Goal: Check status

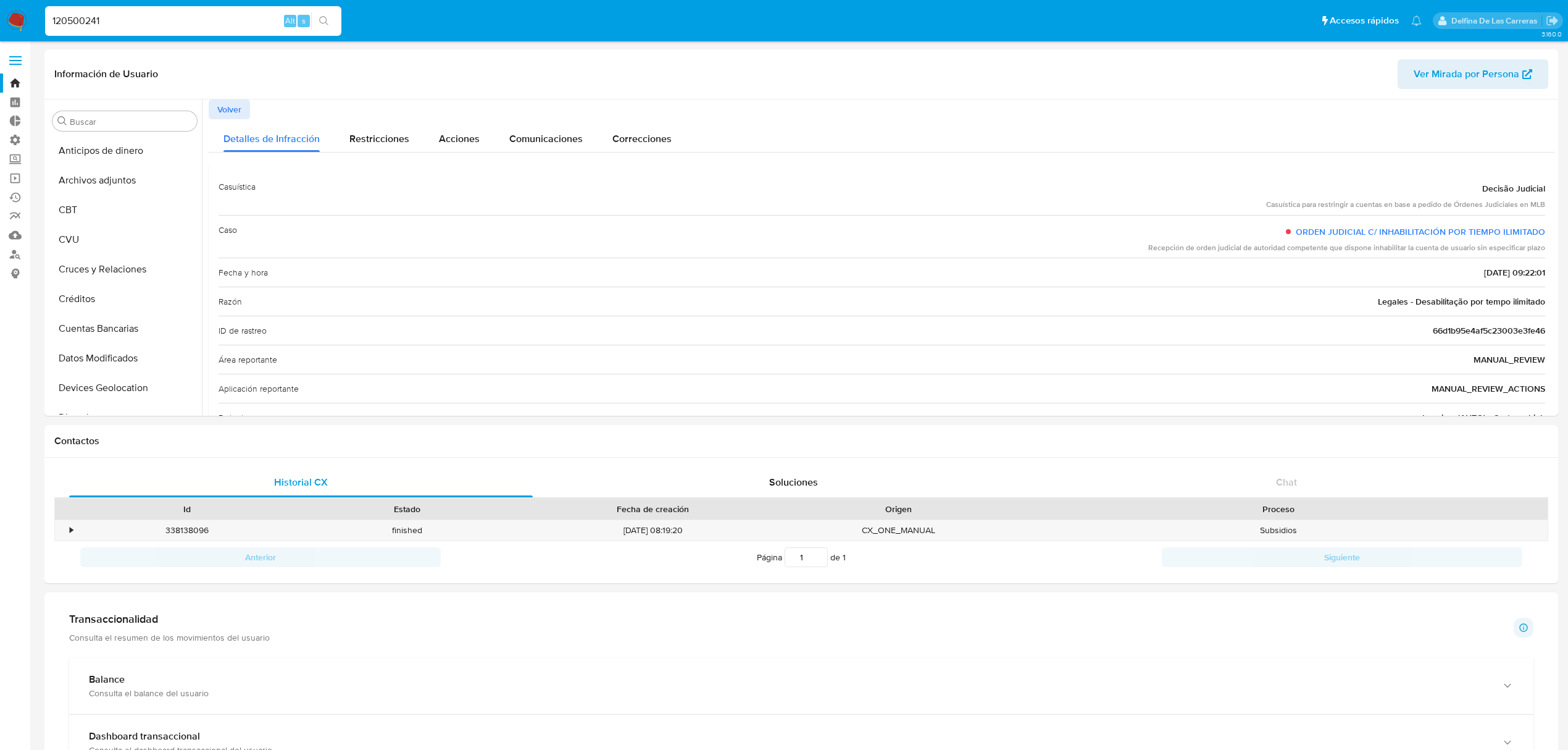
select select "10"
click at [90, 19] on input "120500241" at bounding box center [193, 21] width 296 height 16
paste input "03511760"
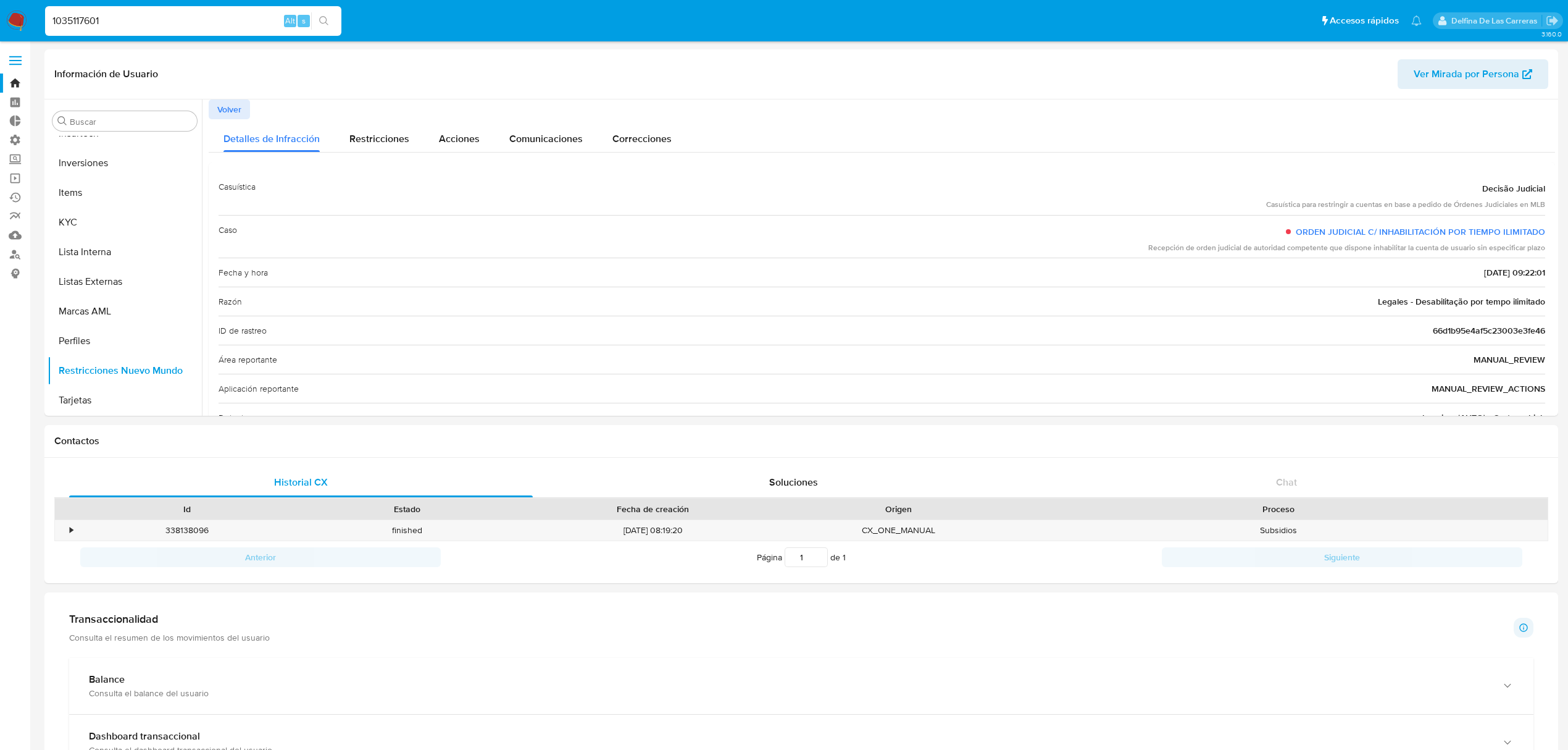
type input "1035117601"
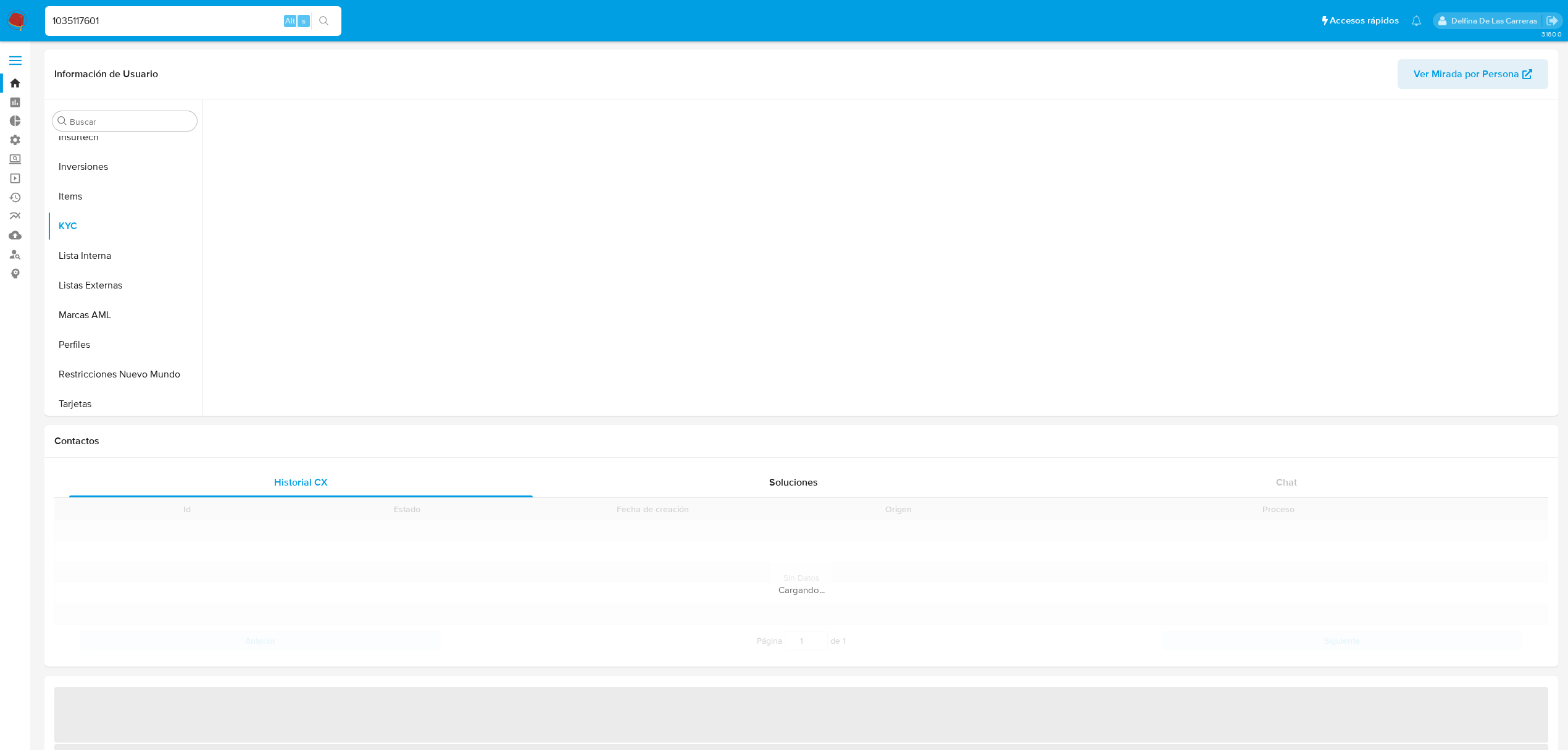
scroll to position [580, 0]
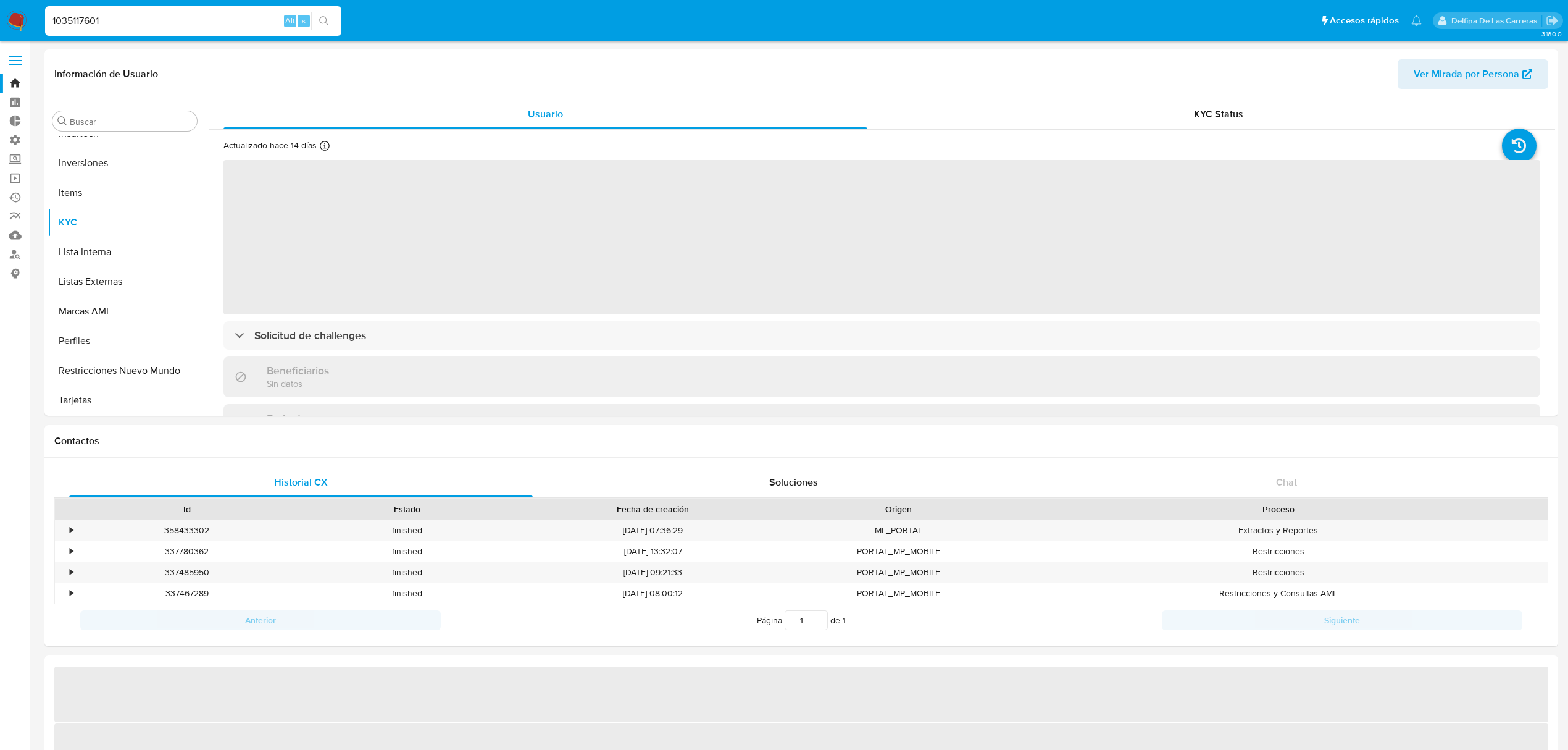
select select "10"
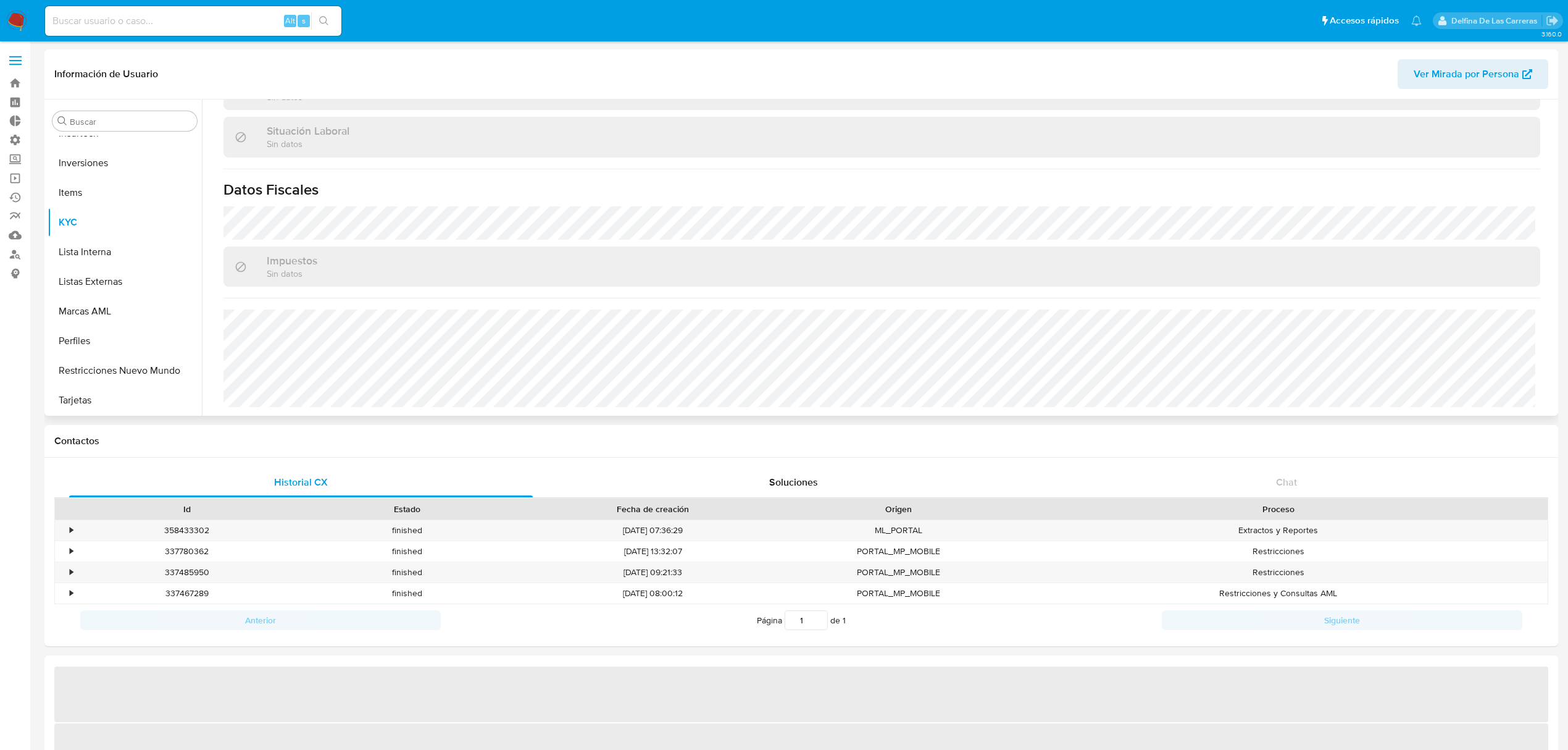
scroll to position [336, 0]
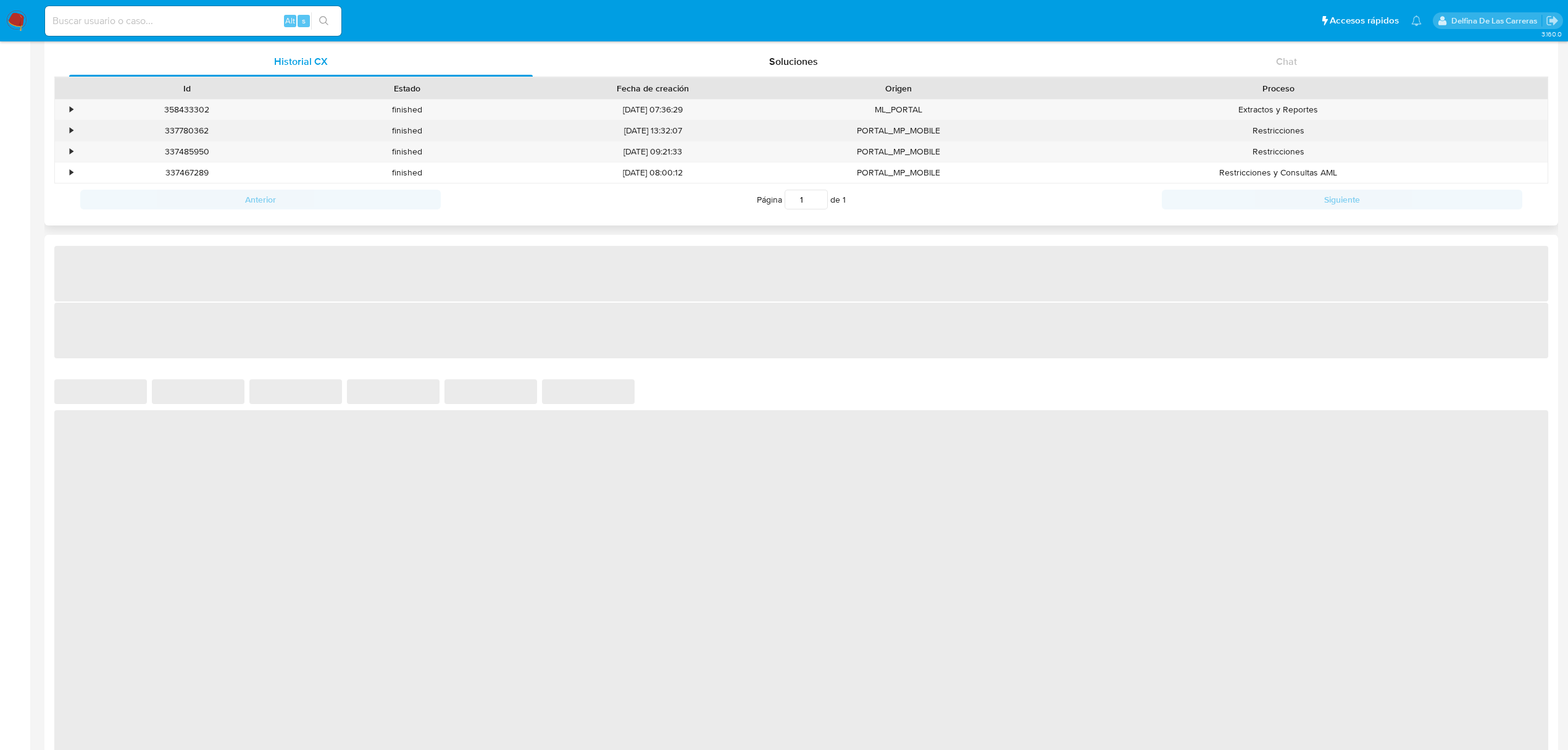
select select "10"
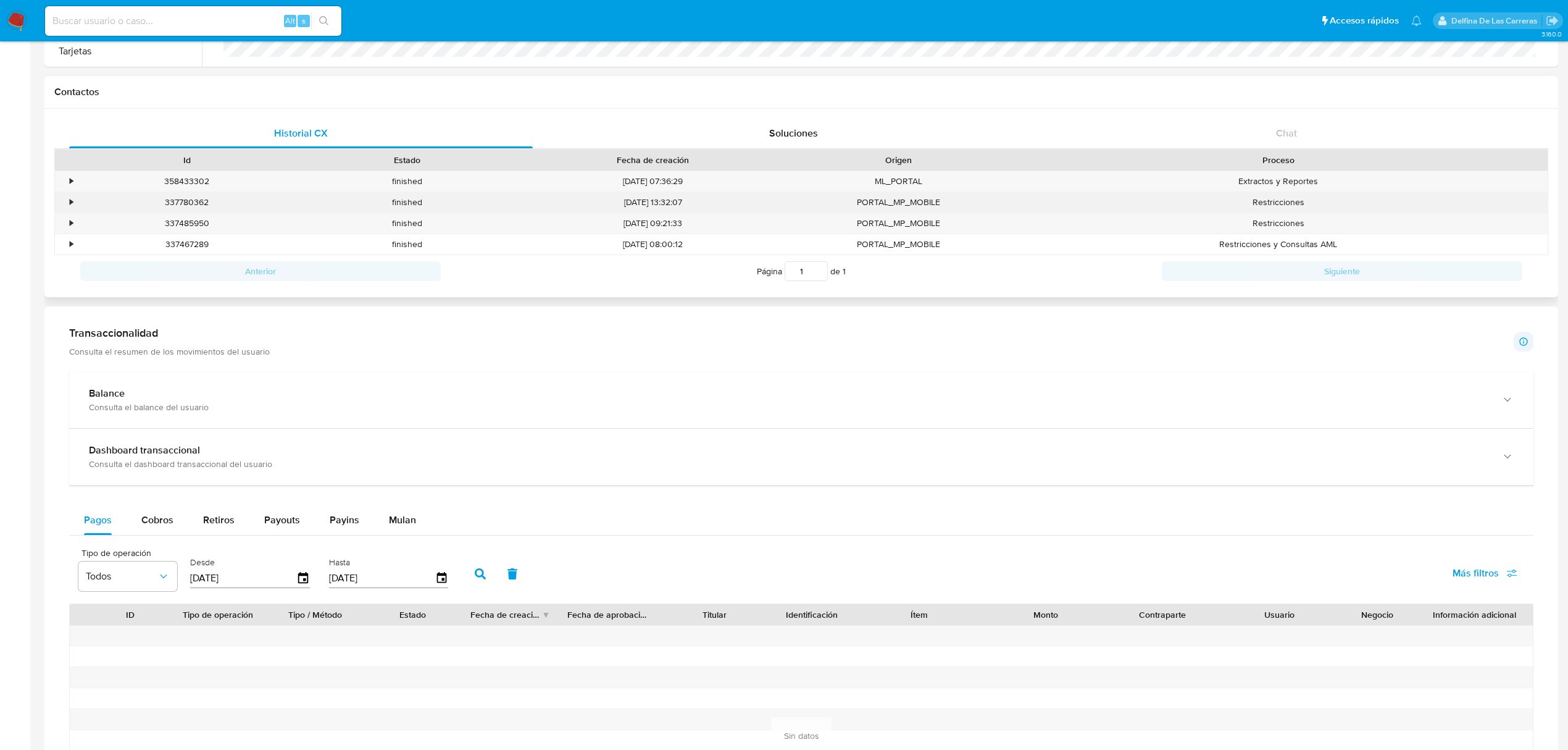
scroll to position [185, 0]
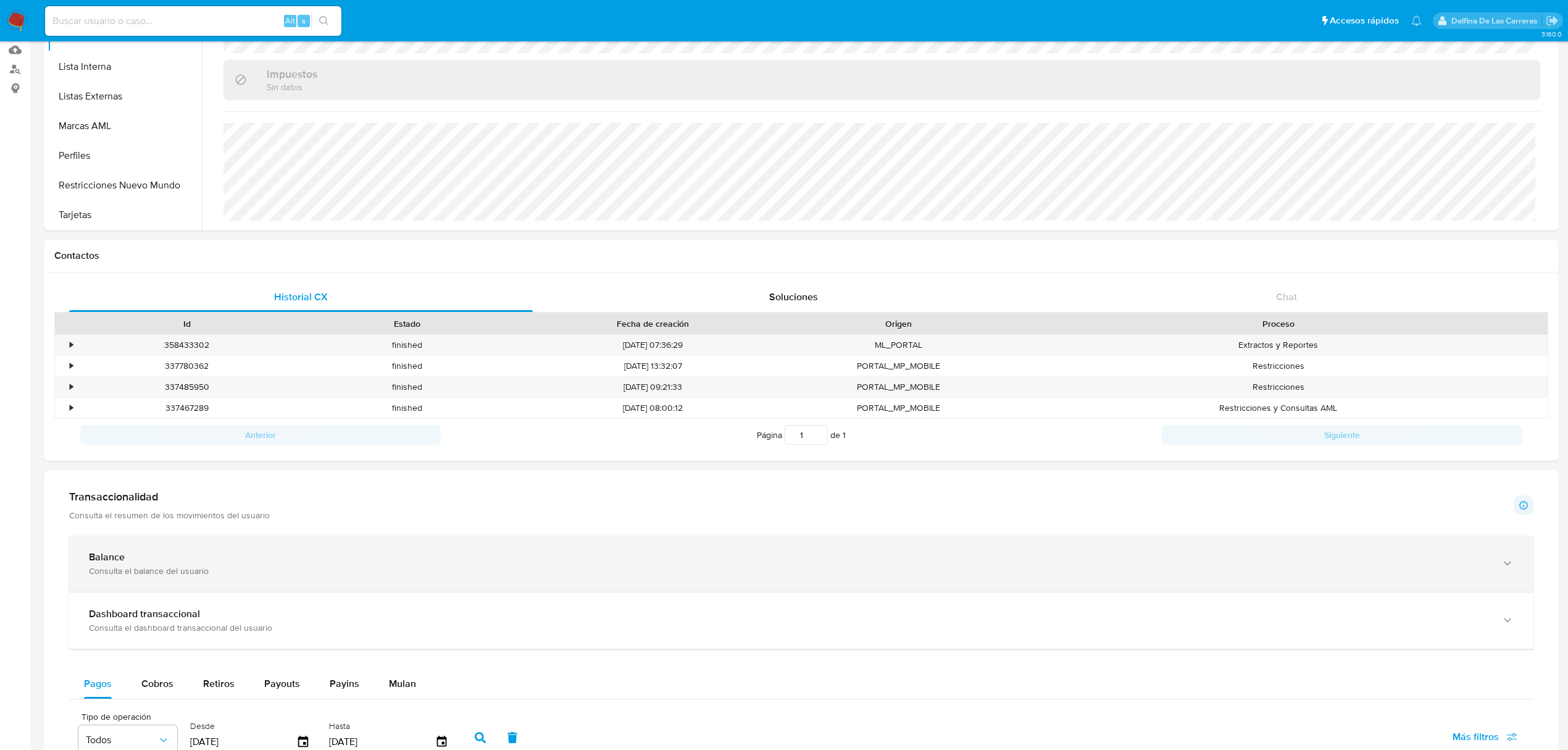
click at [203, 574] on div "Consulta el balance del usuario" at bounding box center [788, 571] width 1400 height 11
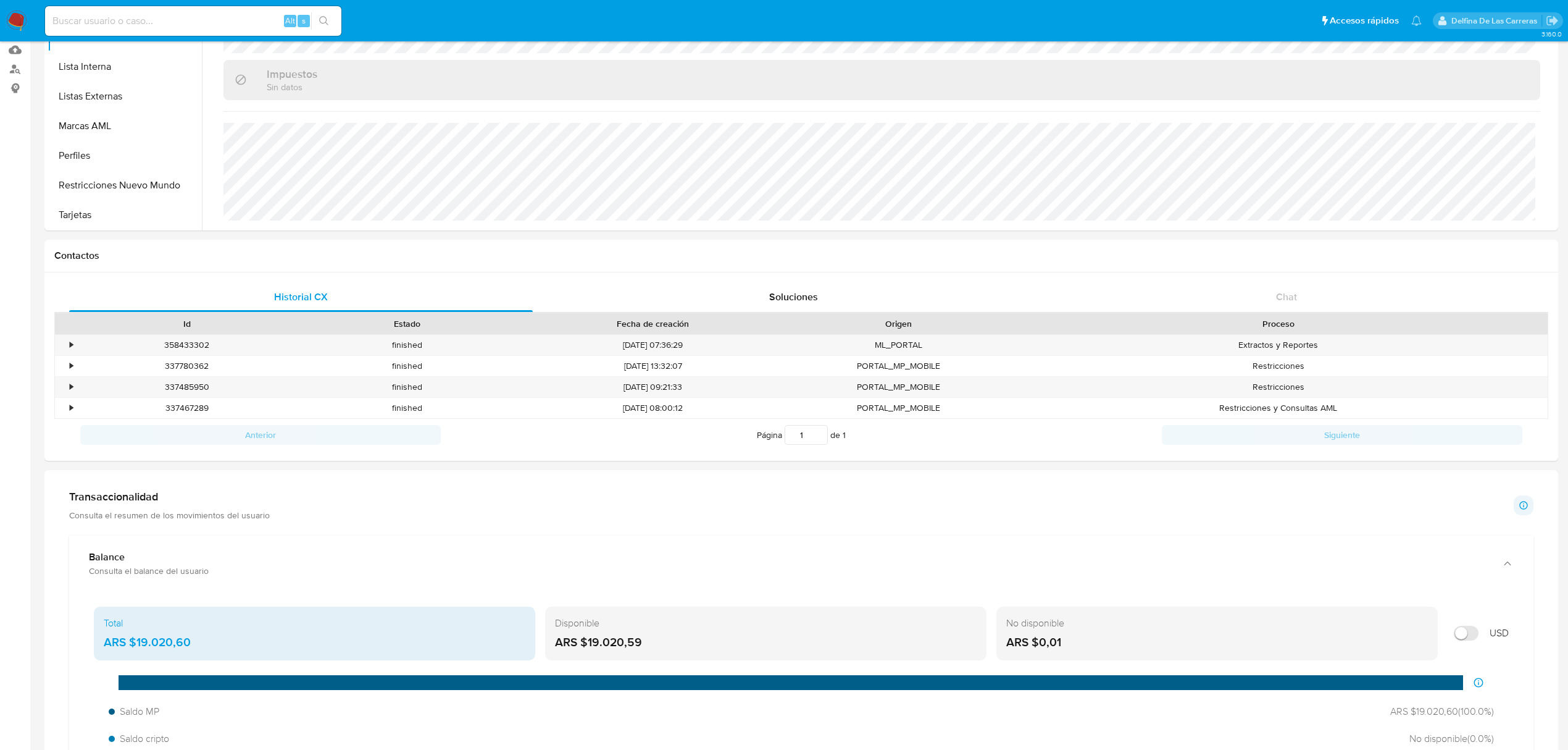
drag, startPoint x: 645, startPoint y: 654, endPoint x: 587, endPoint y: 641, distance: 59.4
click at [587, 641] on div "Disponible ARS $19.020,59" at bounding box center [765, 633] width 441 height 54
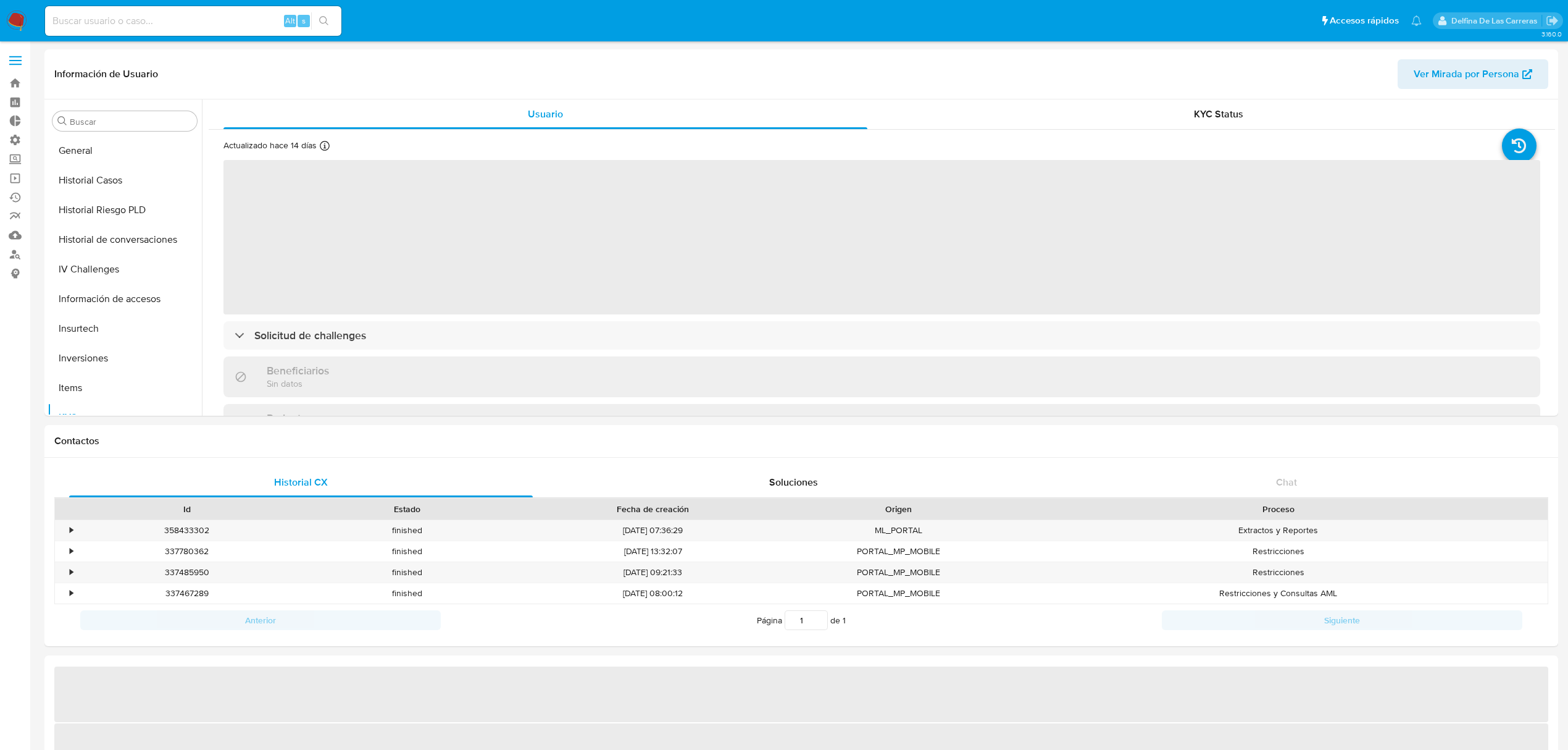
scroll to position [580, 0]
select select "10"
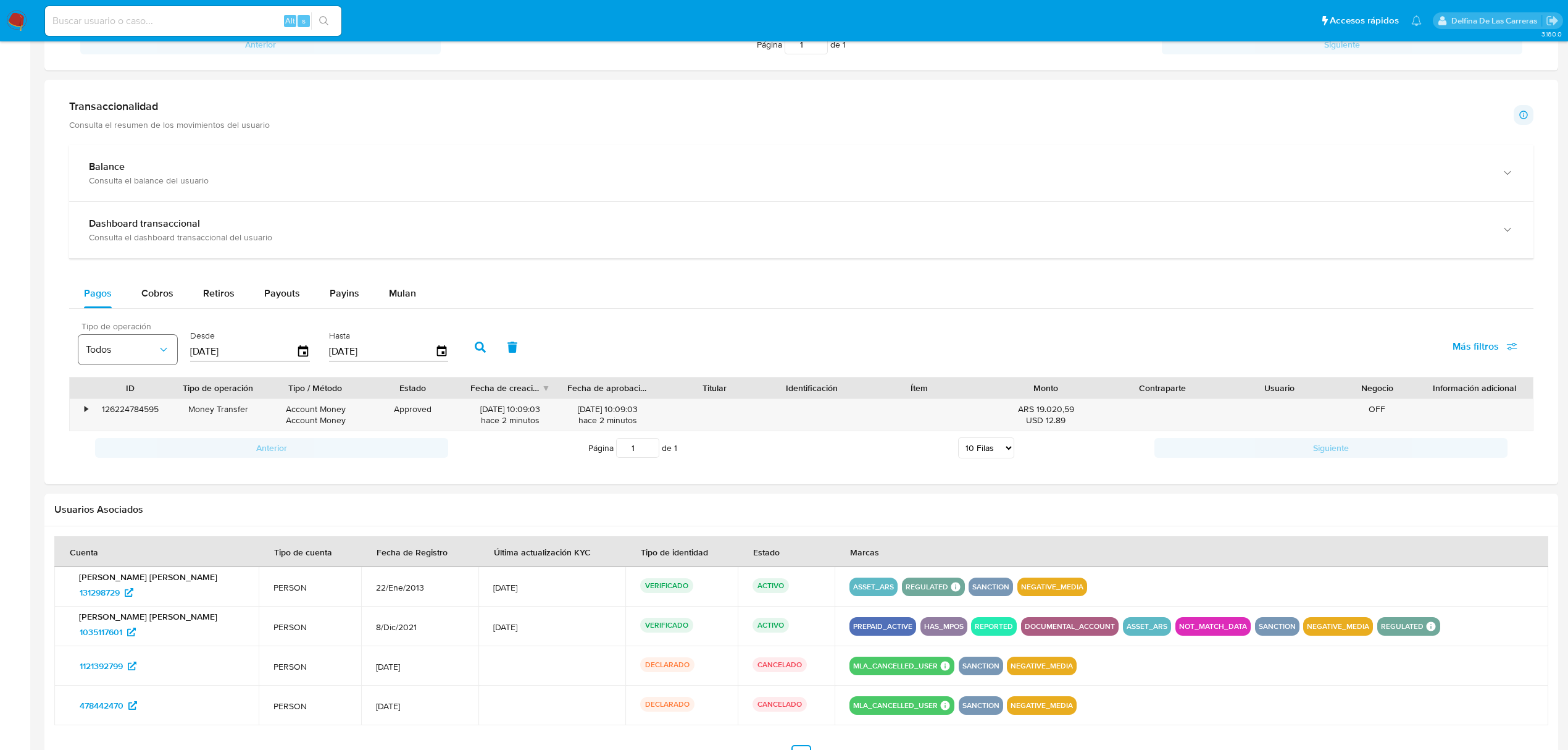
scroll to position [576, 0]
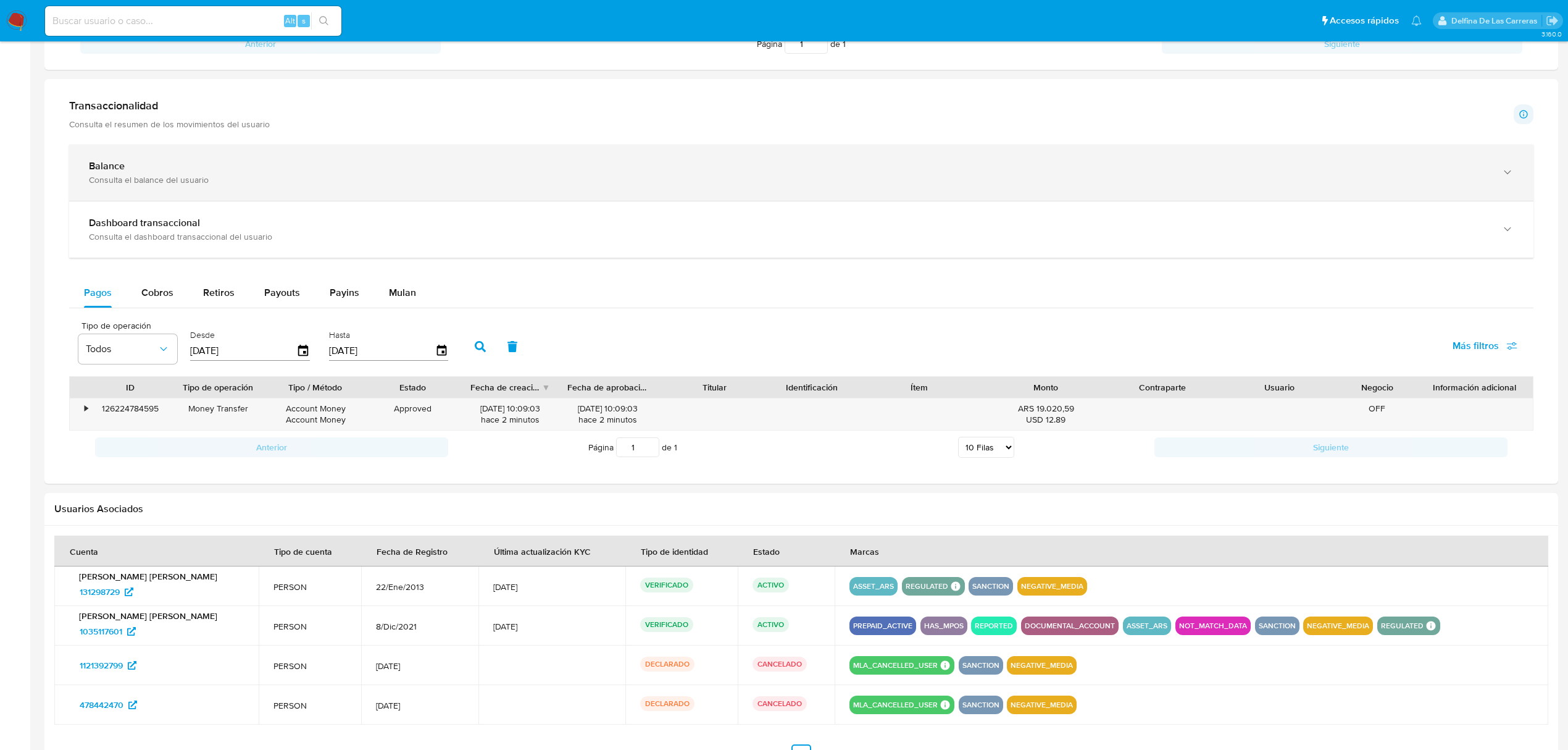
click at [179, 166] on div "Balance" at bounding box center [788, 166] width 1400 height 12
